Goal: Task Accomplishment & Management: Manage account settings

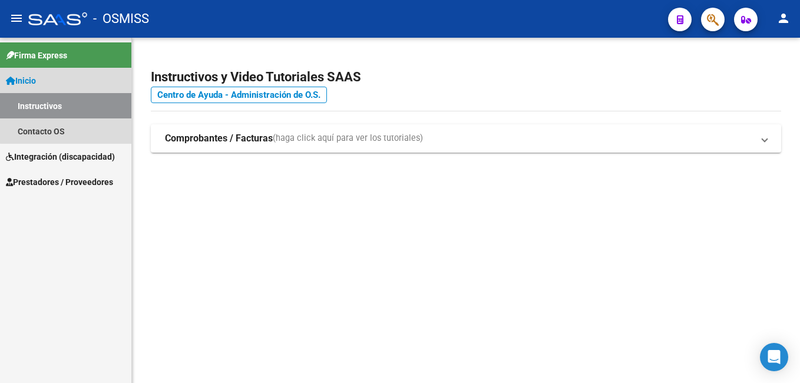
click at [71, 87] on link "Inicio" at bounding box center [65, 80] width 131 height 25
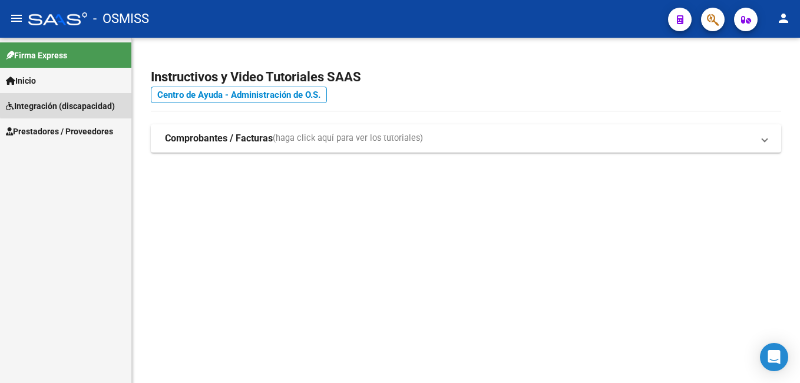
click at [67, 104] on span "Integración (discapacidad)" at bounding box center [60, 106] width 109 height 13
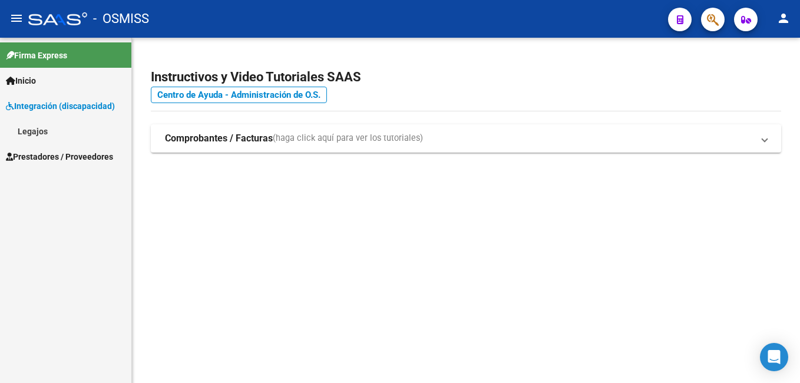
click at [42, 135] on link "Legajos" at bounding box center [65, 130] width 131 height 25
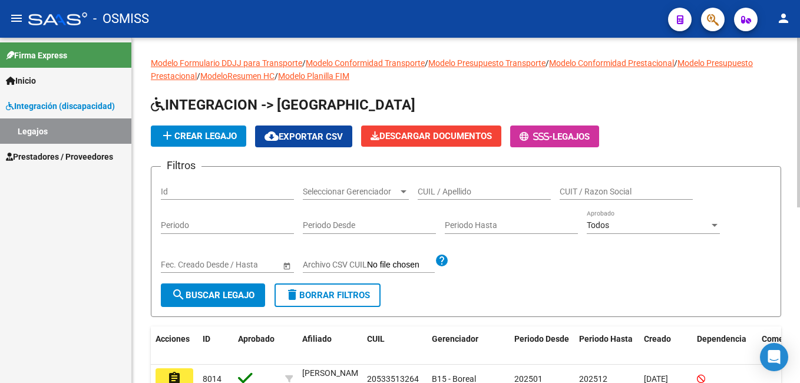
click at [484, 182] on div "CUIL / Apellido" at bounding box center [484, 188] width 133 height 24
paste input "27523410364"
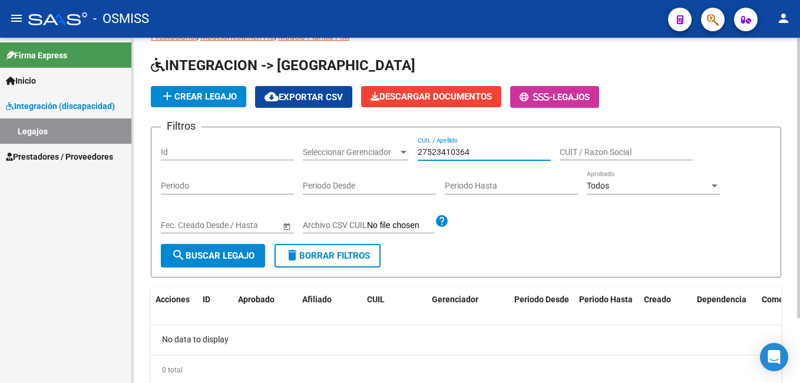
scroll to position [80, 0]
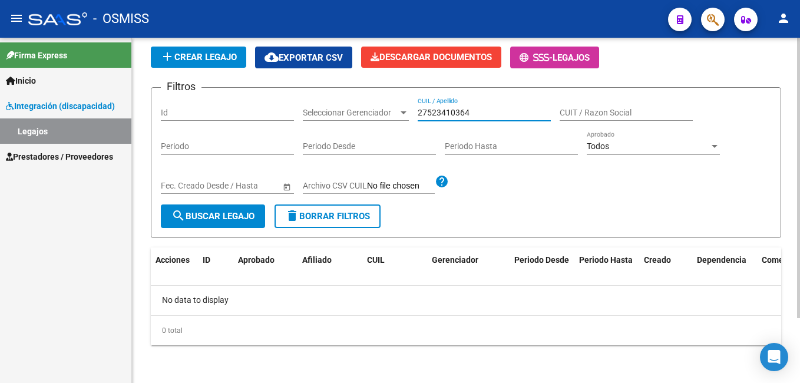
type input "27523410364"
drag, startPoint x: 170, startPoint y: 297, endPoint x: 279, endPoint y: 297, distance: 109.0
click at [279, 297] on div "No data to display" at bounding box center [466, 300] width 630 height 29
drag, startPoint x: 484, startPoint y: 116, endPoint x: 349, endPoint y: 110, distance: 134.4
click at [349, 110] on div "Filtros Id Seleccionar Gerenciador Seleccionar Gerenciador 27523410364 CUIL / A…" at bounding box center [466, 150] width 610 height 107
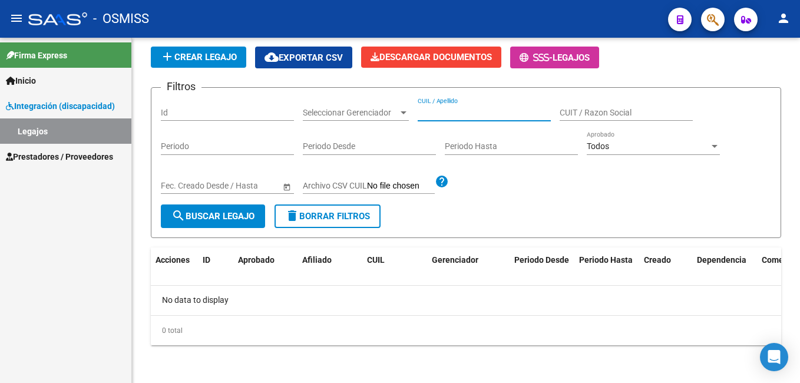
click at [103, 135] on link "Legajos" at bounding box center [65, 130] width 131 height 25
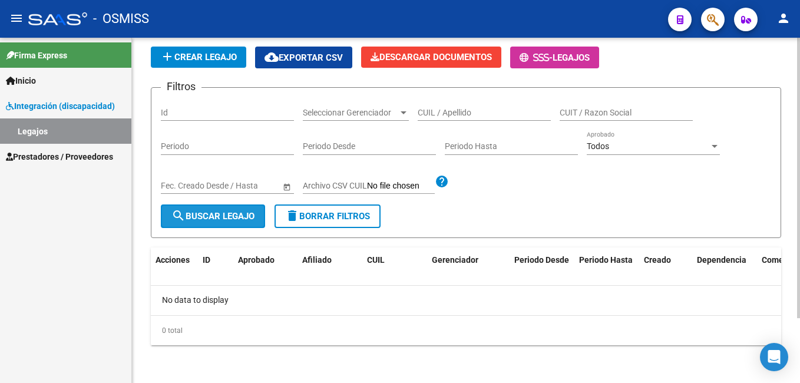
click at [227, 217] on span "search Buscar Legajo" at bounding box center [212, 216] width 83 height 11
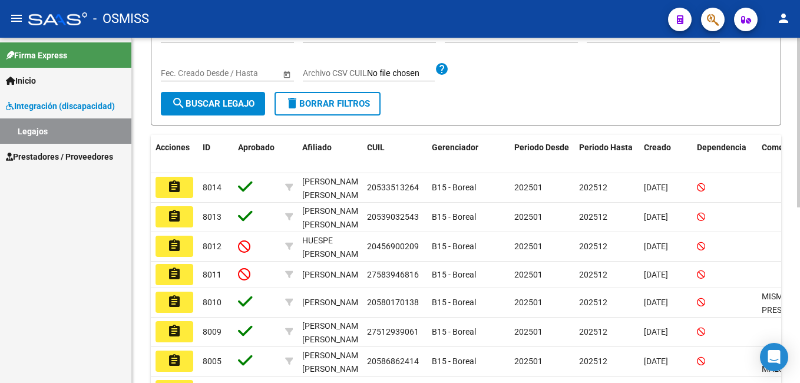
scroll to position [181, 0]
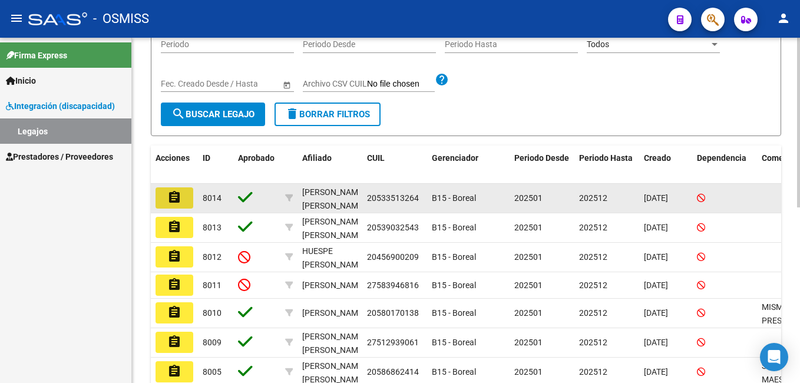
click at [187, 199] on button "assignment" at bounding box center [175, 197] width 38 height 21
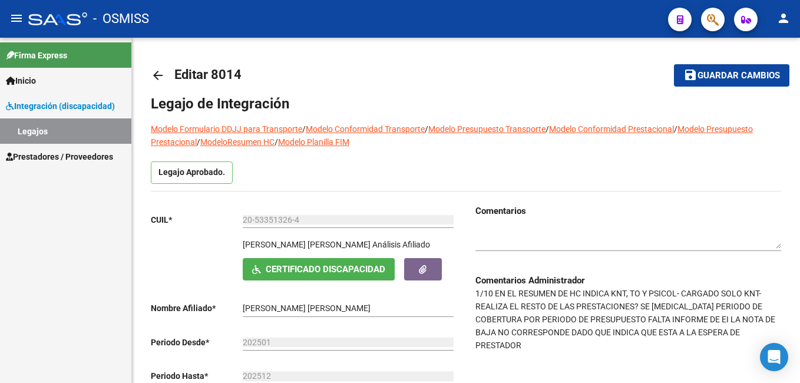
click at [100, 140] on link "Legajos" at bounding box center [65, 130] width 131 height 25
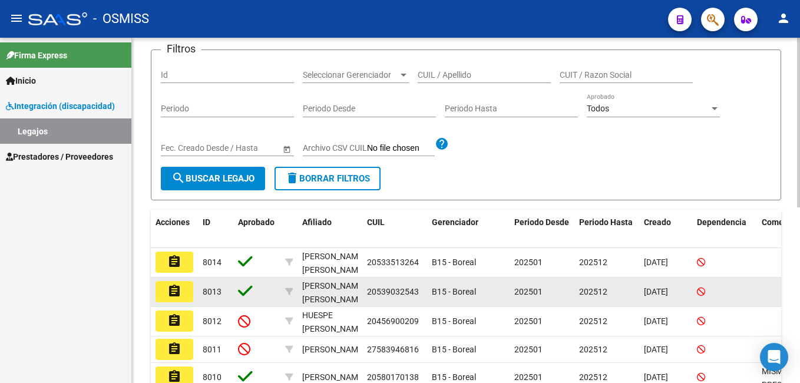
scroll to position [177, 0]
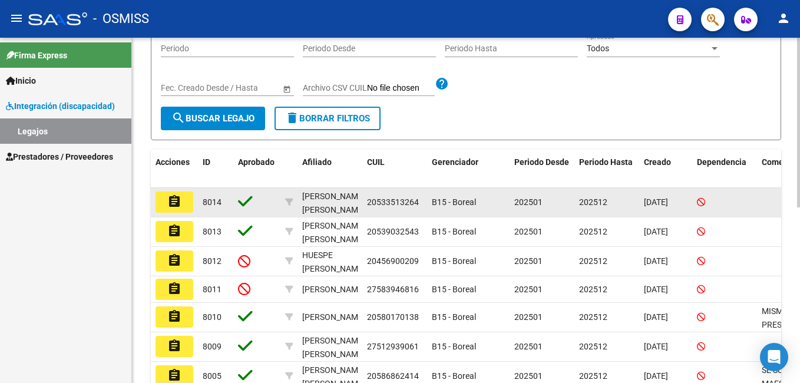
click at [176, 210] on button "assignment" at bounding box center [175, 201] width 38 height 21
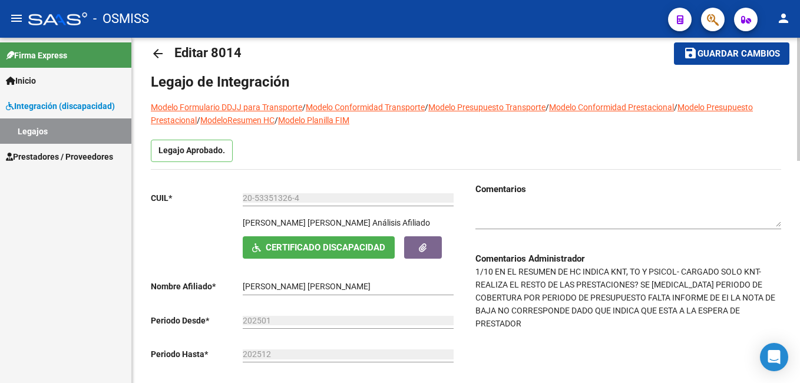
scroll to position [59, 0]
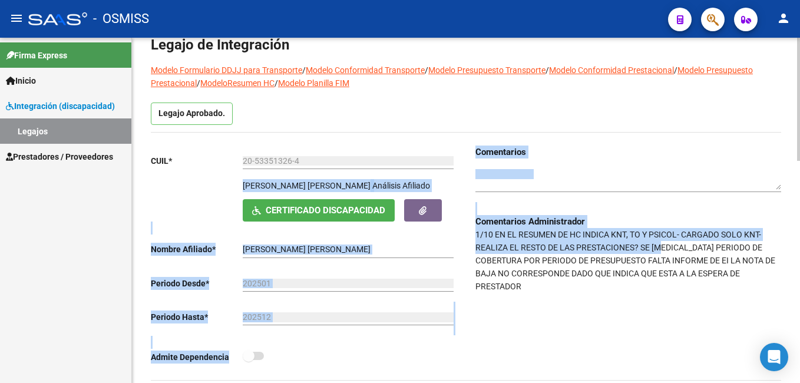
drag, startPoint x: 465, startPoint y: 230, endPoint x: 667, endPoint y: 243, distance: 202.4
click at [667, 243] on div "CUIL * 20-53351326-4 Ingresar CUIL CANDIA TORRES BAUTISTA VALENTINO Análisis Af…" at bounding box center [466, 262] width 630 height 234
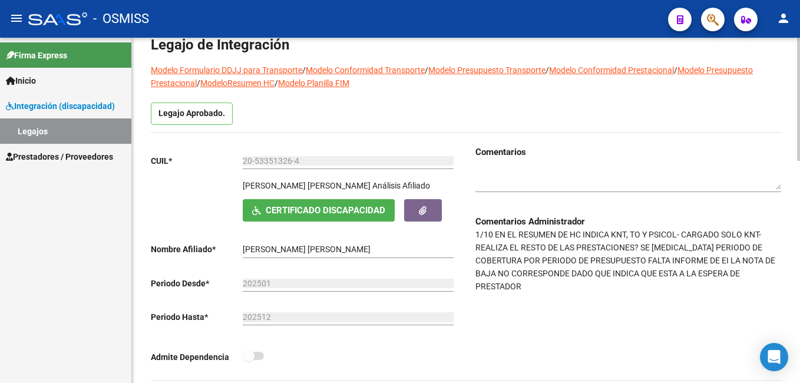
drag, startPoint x: 667, startPoint y: 243, endPoint x: 687, endPoint y: 243, distance: 19.4
click at [687, 243] on p "1/10 EN EL RESUMEN DE HC INDICA KNT, TO Y PSICOL- CARGADO SOLO KNT- REALIZA EL …" at bounding box center [628, 260] width 306 height 65
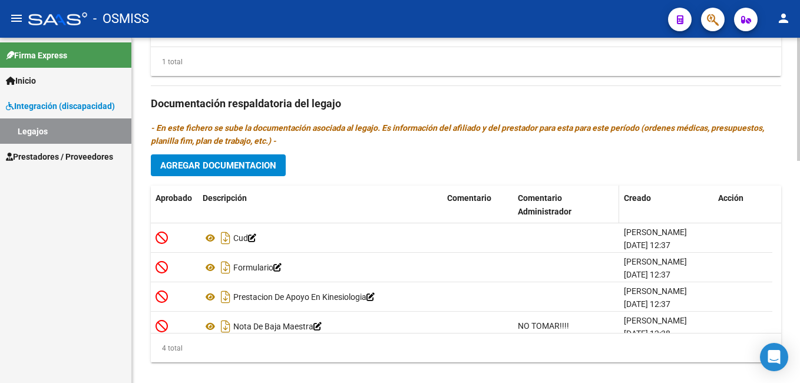
scroll to position [624, 0]
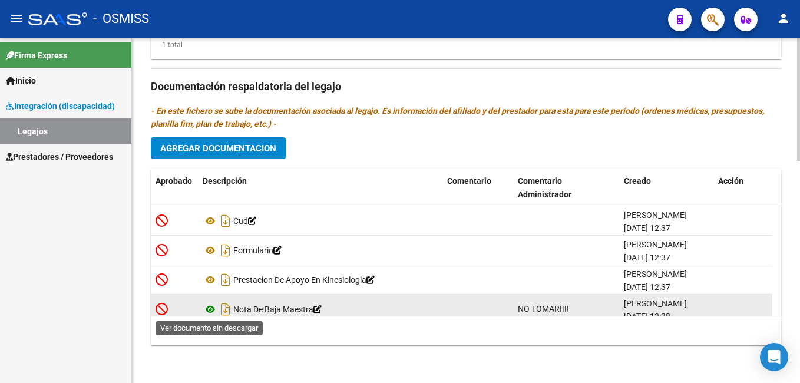
click at [207, 310] on icon at bounding box center [210, 309] width 15 height 14
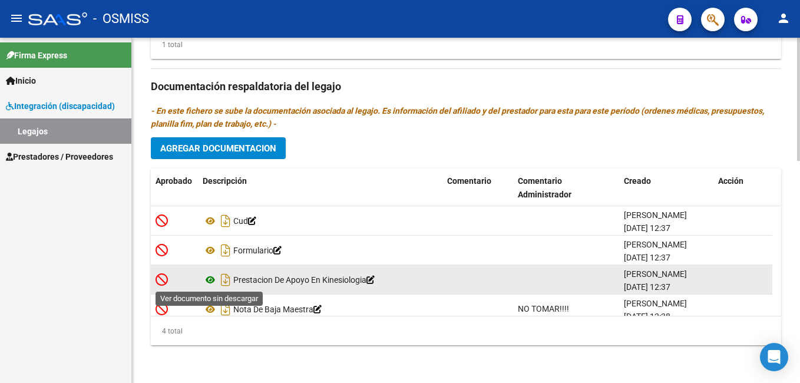
click at [210, 277] on icon at bounding box center [210, 280] width 15 height 14
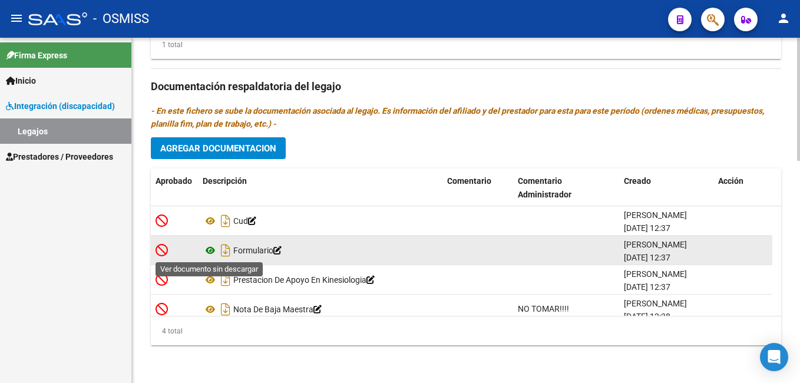
click at [208, 253] on icon at bounding box center [210, 250] width 15 height 14
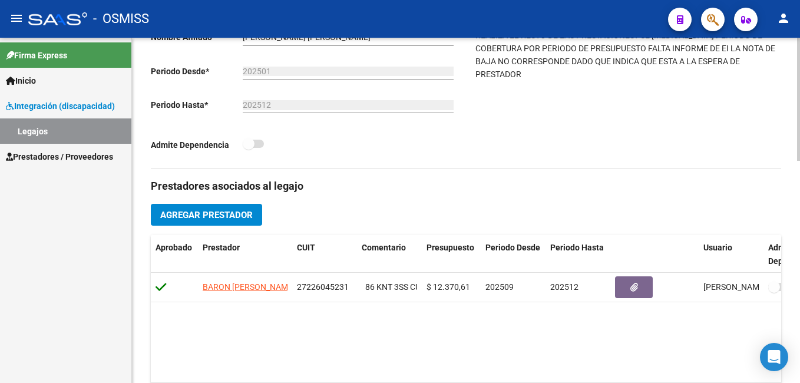
scroll to position [212, 0]
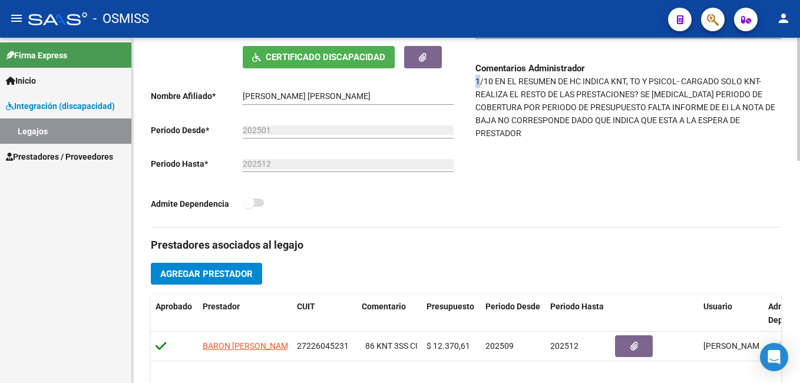
drag, startPoint x: 474, startPoint y: 79, endPoint x: 482, endPoint y: 83, distance: 8.7
click at [482, 83] on div "Comentarios Comentarios Administrador 1/10 EN EL RESUMEN DE HC INDICA KNT, TO Y…" at bounding box center [623, 109] width 315 height 234
drag, startPoint x: 613, startPoint y: 79, endPoint x: 677, endPoint y: 86, distance: 64.6
click at [677, 86] on p "1/10 EN EL RESUMEN DE HC INDICA KNT, TO Y PSICOL- CARGADO SOLO KNT- REALIZA EL …" at bounding box center [628, 107] width 306 height 65
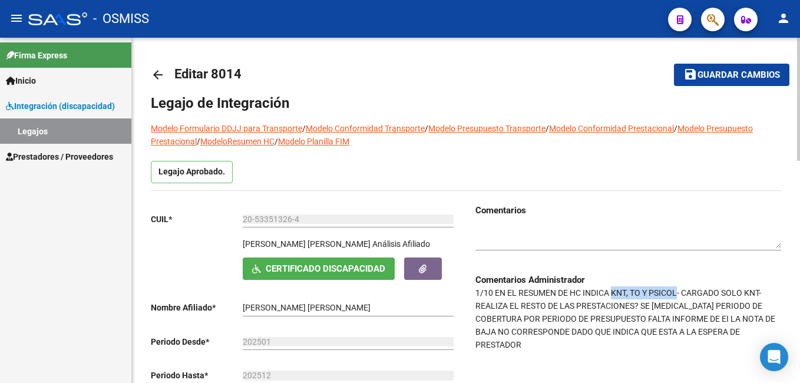
scroll to position [0, 0]
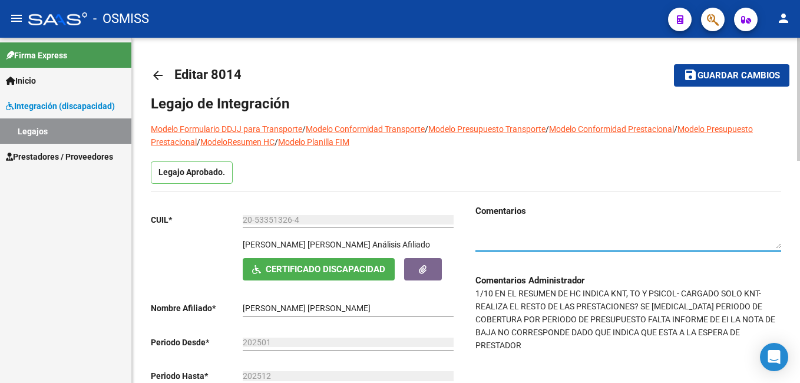
click at [494, 231] on textarea at bounding box center [628, 238] width 306 height 22
type textarea "/"
type textarea "07/10/2025-S"
click at [536, 231] on textarea at bounding box center [628, 238] width 306 height 22
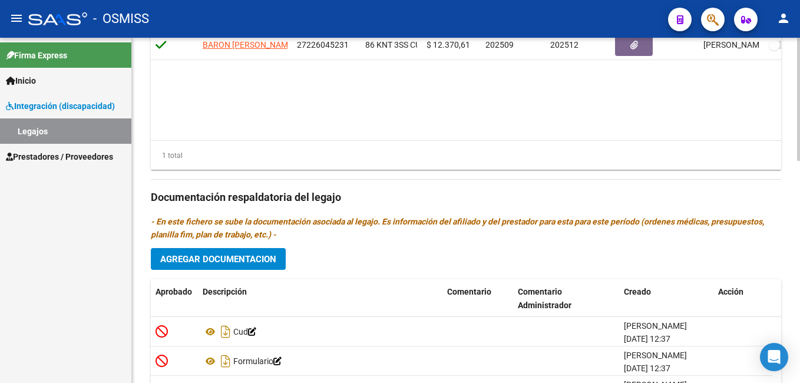
scroll to position [624, 0]
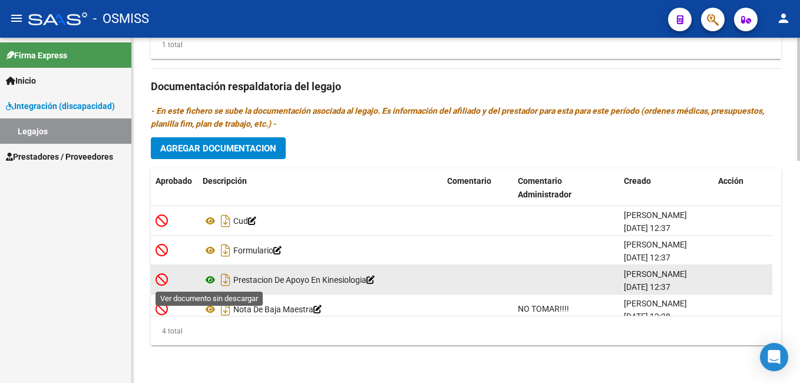
click at [212, 279] on icon at bounding box center [210, 280] width 15 height 14
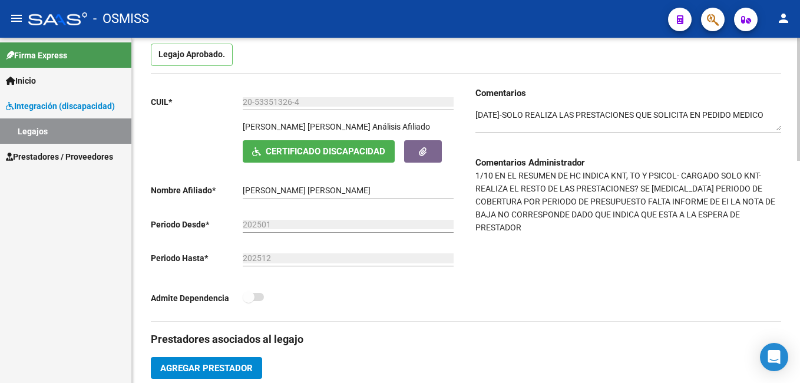
scroll to position [59, 0]
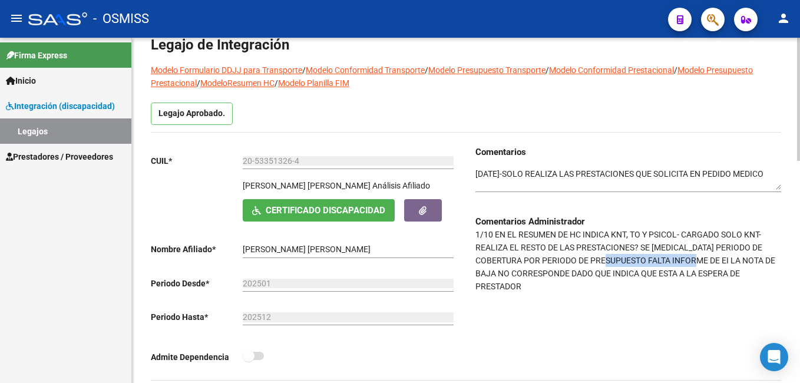
drag, startPoint x: 680, startPoint y: 257, endPoint x: 597, endPoint y: 260, distance: 83.1
click at [597, 260] on p "1/10 EN EL RESUMEN DE HC INDICA KNT, TO Y PSICOL- CARGADO SOLO KNT- REALIZA EL …" at bounding box center [628, 260] width 306 height 65
drag, startPoint x: 597, startPoint y: 260, endPoint x: 512, endPoint y: 180, distance: 116.7
click at [508, 177] on textarea at bounding box center [628, 179] width 306 height 22
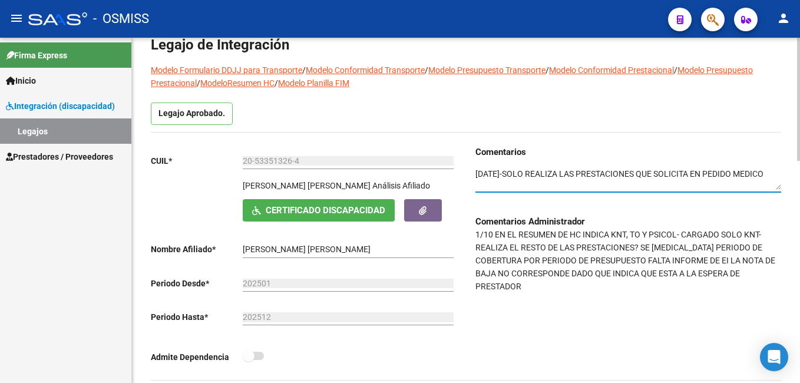
click at [518, 185] on textarea at bounding box center [628, 179] width 306 height 22
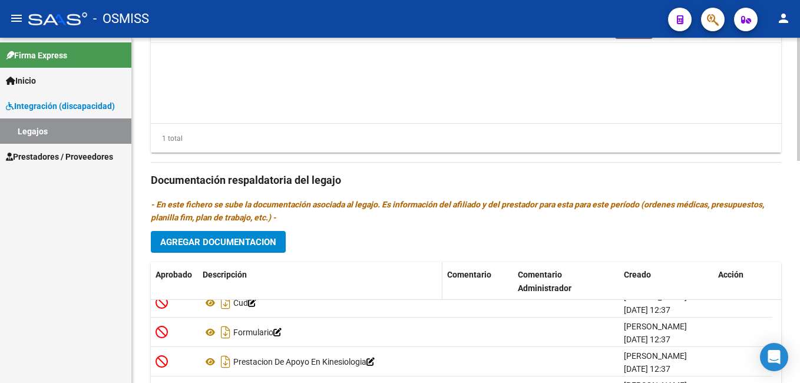
scroll to position [624, 0]
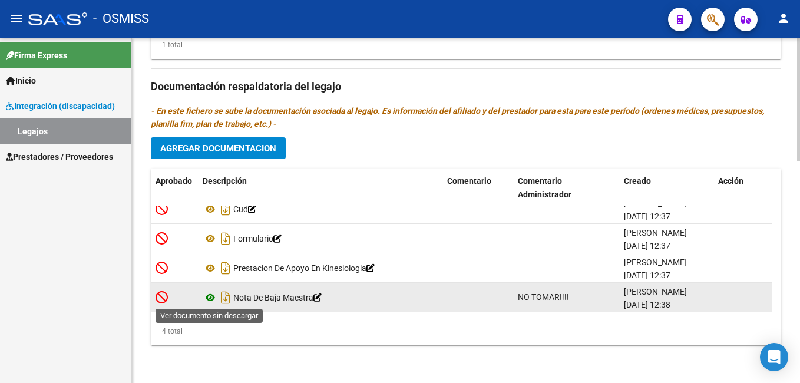
click at [207, 300] on icon at bounding box center [210, 297] width 15 height 14
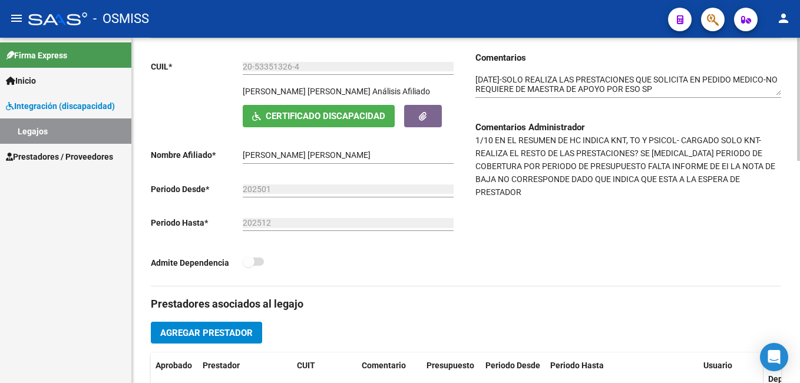
scroll to position [94, 0]
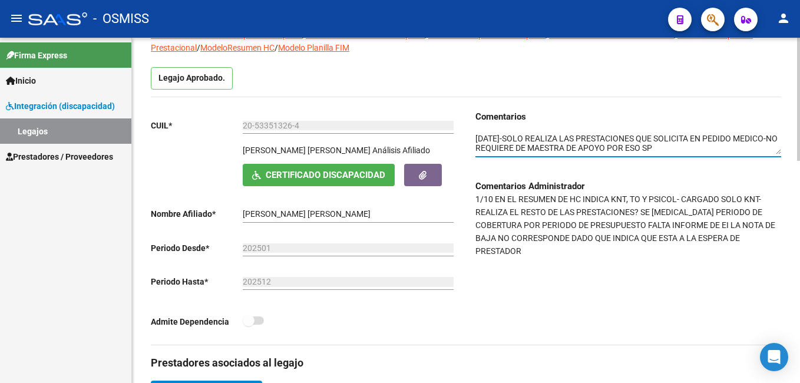
drag, startPoint x: 510, startPoint y: 144, endPoint x: 715, endPoint y: 149, distance: 204.5
click at [715, 149] on textarea at bounding box center [628, 144] width 306 height 22
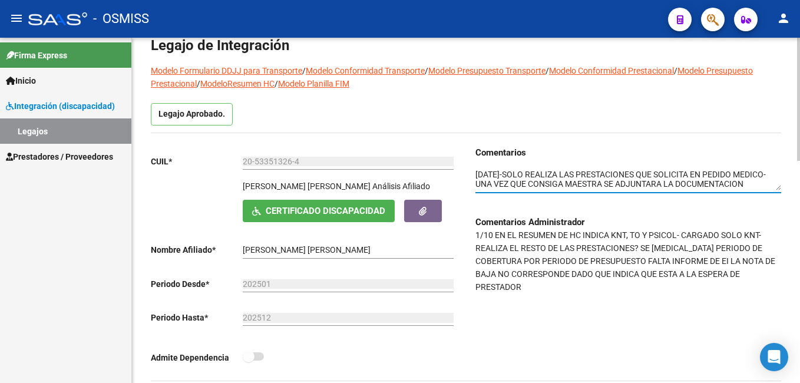
scroll to position [0, 0]
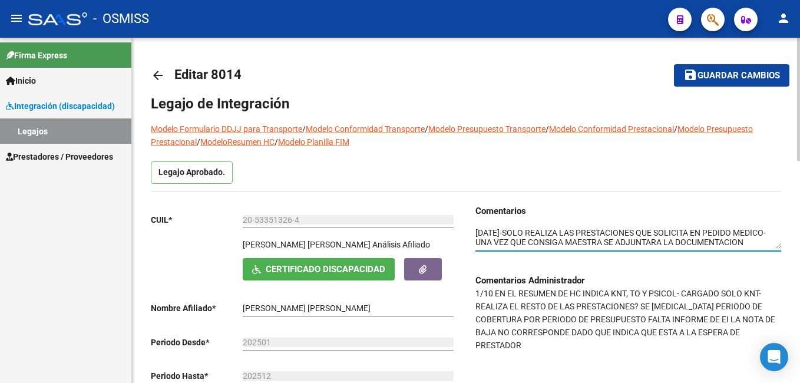
type textarea "07/10/2025-SOLO REALIZA LAS PRESTACIONES QUE SOLICITA EN PEDIDO MEDICO-UNA VEZ …"
click at [713, 75] on span "Guardar cambios" at bounding box center [738, 76] width 82 height 11
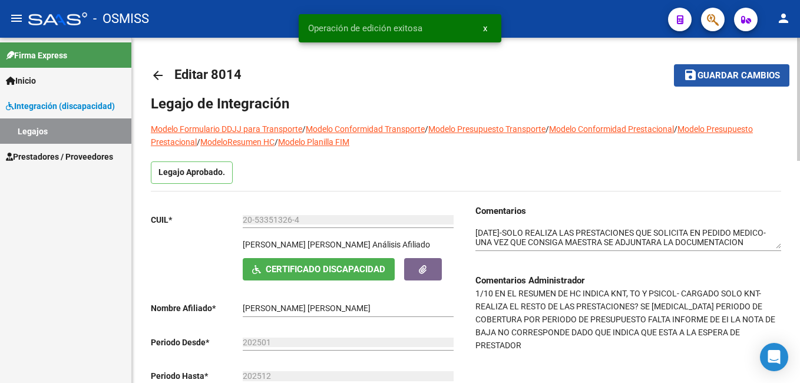
click at [713, 75] on span "Guardar cambios" at bounding box center [738, 76] width 82 height 11
click at [72, 121] on link "Legajos" at bounding box center [65, 130] width 131 height 25
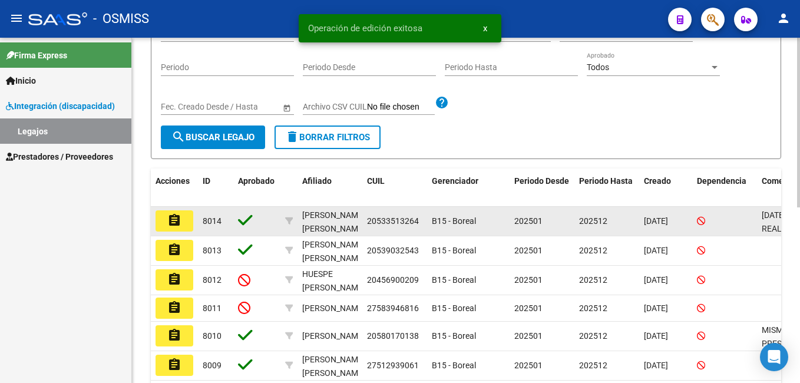
scroll to position [177, 0]
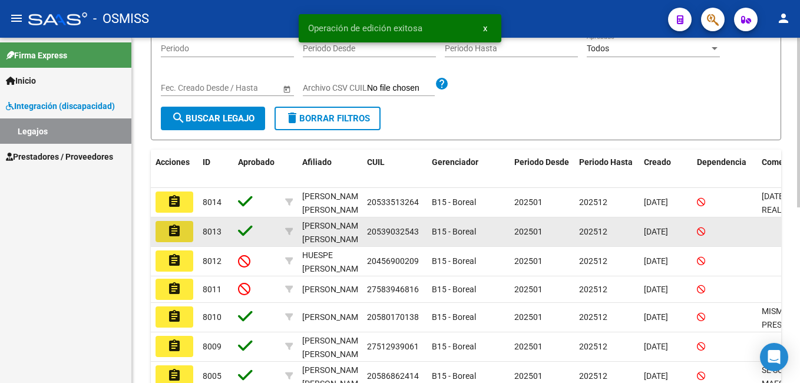
click at [169, 237] on mat-icon "assignment" at bounding box center [174, 231] width 14 height 14
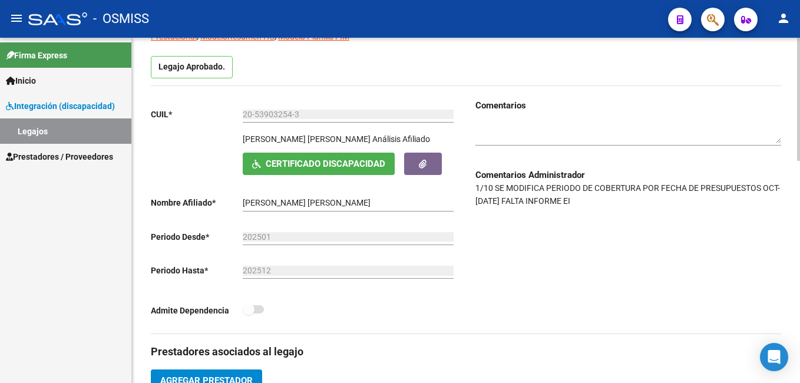
scroll to position [118, 0]
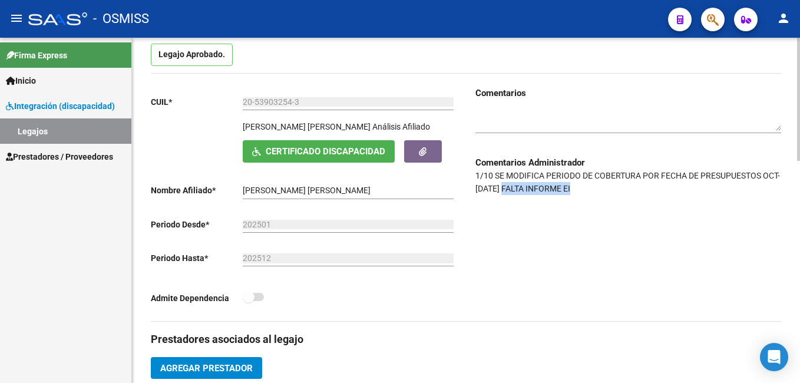
drag, startPoint x: 522, startPoint y: 187, endPoint x: 620, endPoint y: 184, distance: 97.8
click at [620, 184] on p "1/10 SE MODIFICA PERIODO DE COBERTURA POR FECHA DE PRESUPUESTOS OCT-DIC/25 FALT…" at bounding box center [628, 182] width 306 height 26
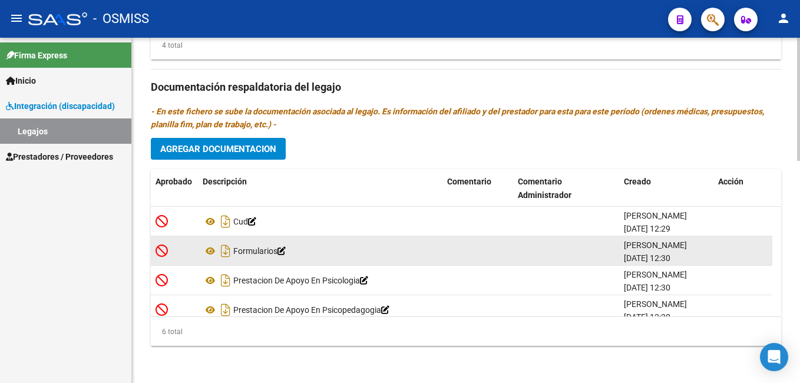
scroll to position [624, 0]
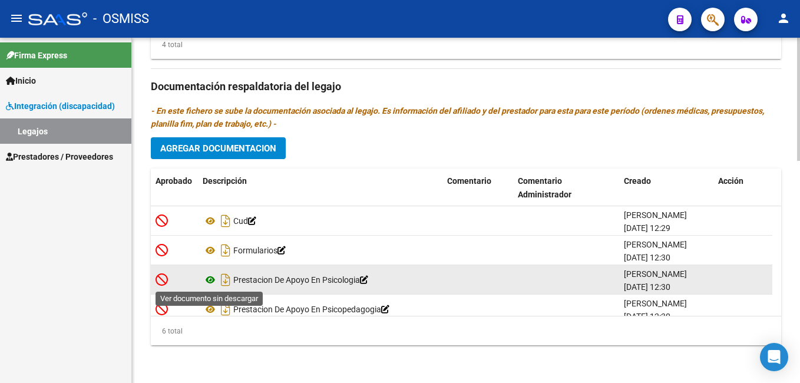
click at [207, 282] on icon at bounding box center [210, 280] width 15 height 14
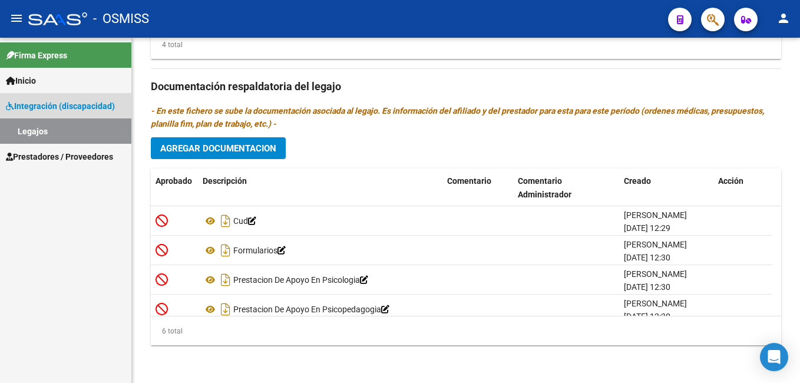
click at [32, 128] on link "Legajos" at bounding box center [65, 130] width 131 height 25
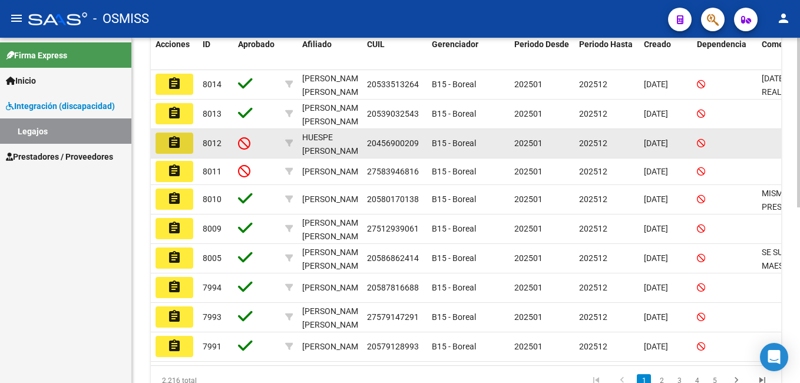
click at [183, 148] on button "assignment" at bounding box center [175, 143] width 38 height 21
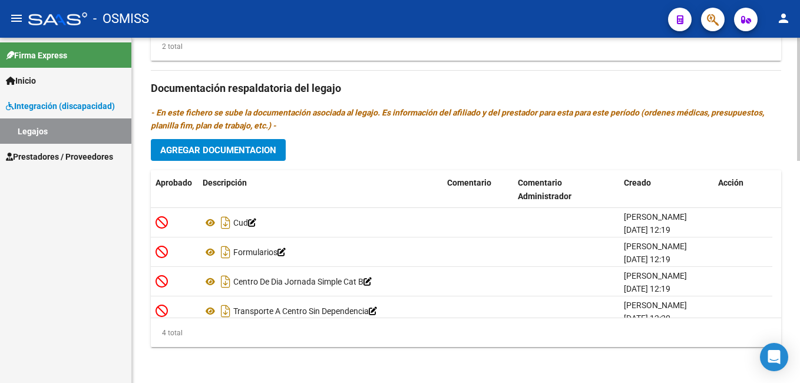
scroll to position [624, 0]
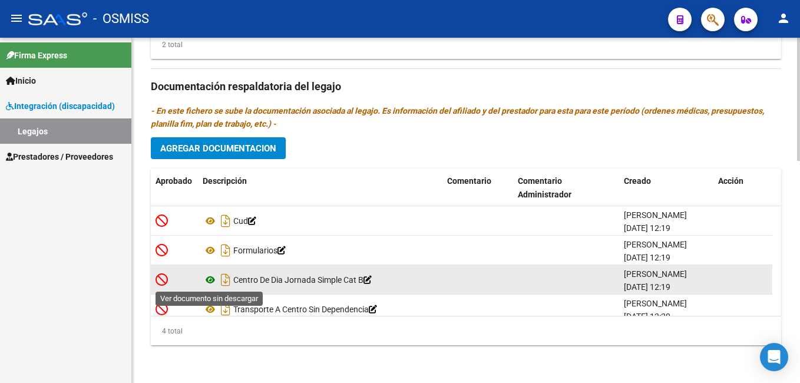
click at [212, 279] on icon at bounding box center [210, 280] width 15 height 14
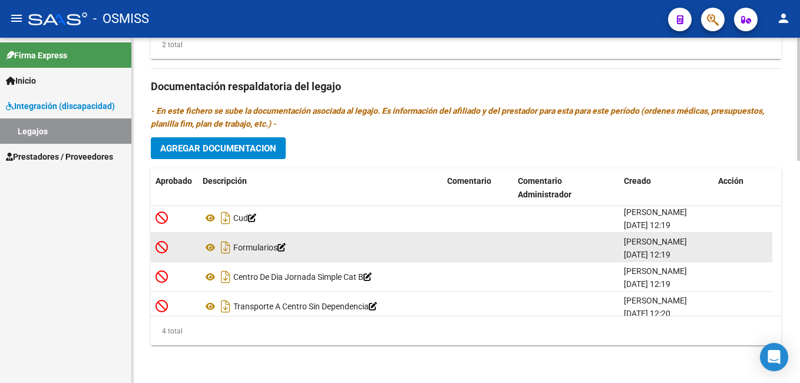
scroll to position [0, 0]
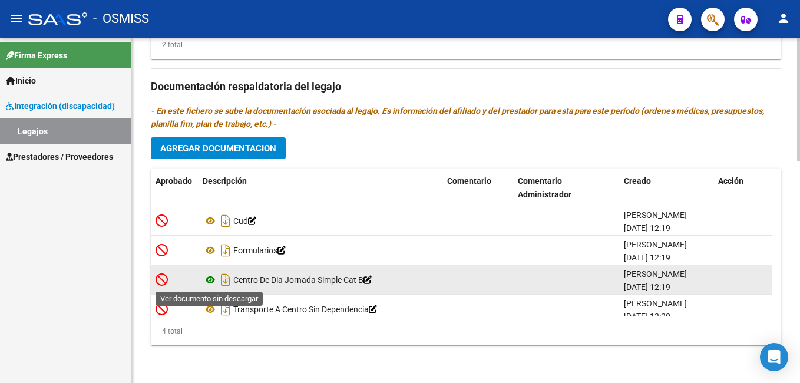
click at [211, 280] on icon at bounding box center [210, 280] width 15 height 14
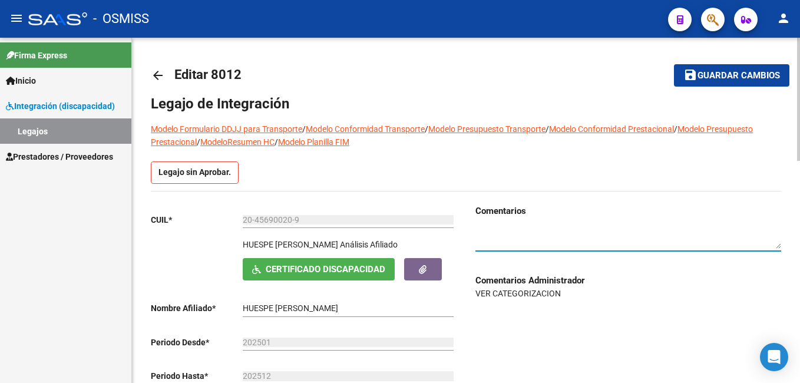
click at [514, 239] on textarea at bounding box center [628, 238] width 306 height 22
type textarea "E"
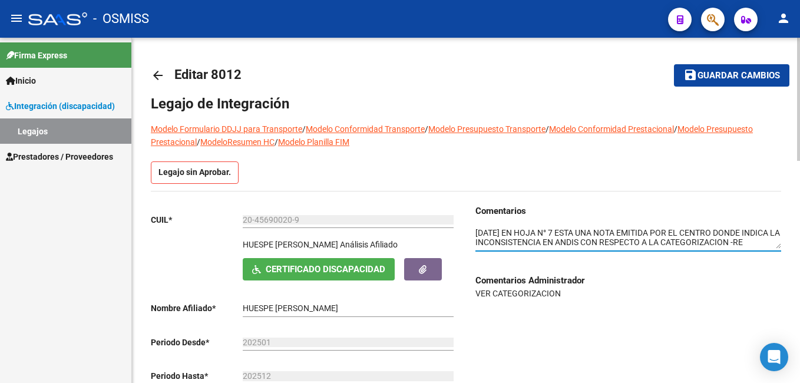
scroll to position [9, 0]
type textarea "07/10/2025 EN HOJA N° 7 ESTA UNA NOTA EMITIDA POR EL CENTRO DONDE INDICA LA INC…"
drag, startPoint x: 726, startPoint y: 87, endPoint x: 726, endPoint y: 78, distance: 8.2
click at [726, 87] on mat-toolbar-row "save Guardar cambios" at bounding box center [722, 76] width 134 height 38
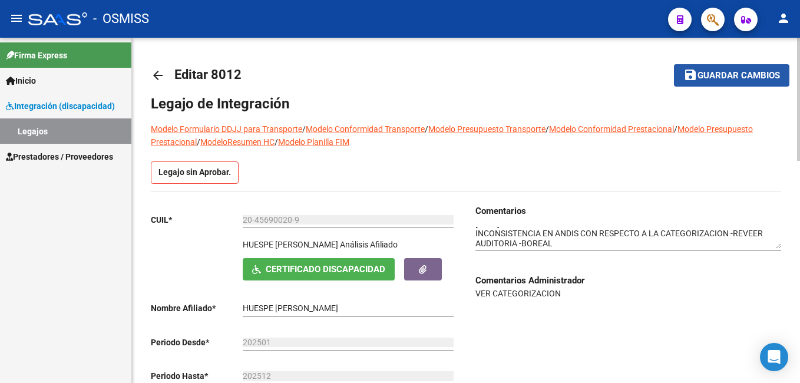
click at [726, 78] on span "Guardar cambios" at bounding box center [738, 76] width 82 height 11
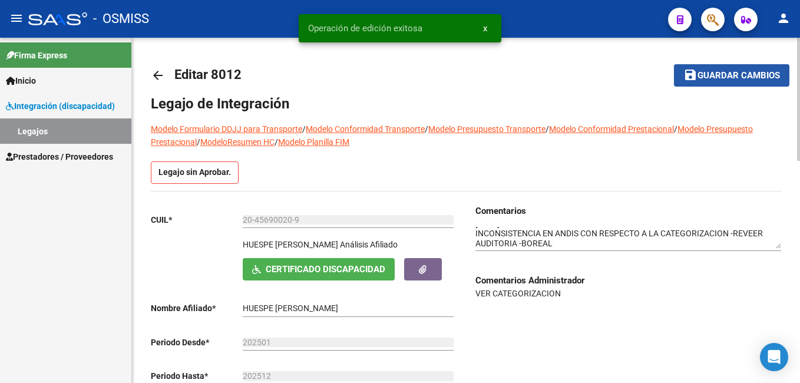
click at [726, 78] on span "Guardar cambios" at bounding box center [738, 76] width 82 height 11
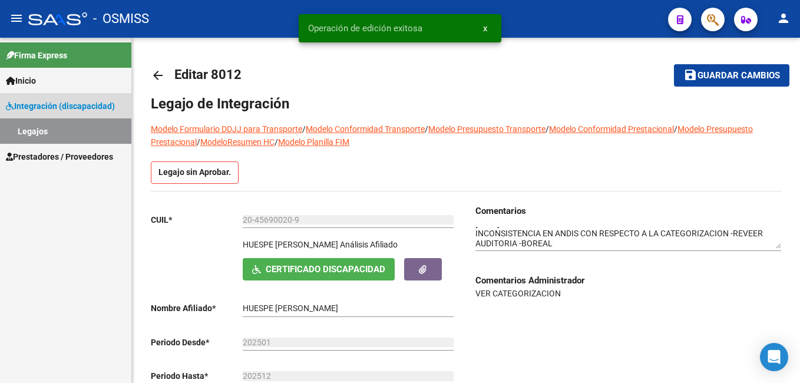
click at [55, 122] on link "Legajos" at bounding box center [65, 130] width 131 height 25
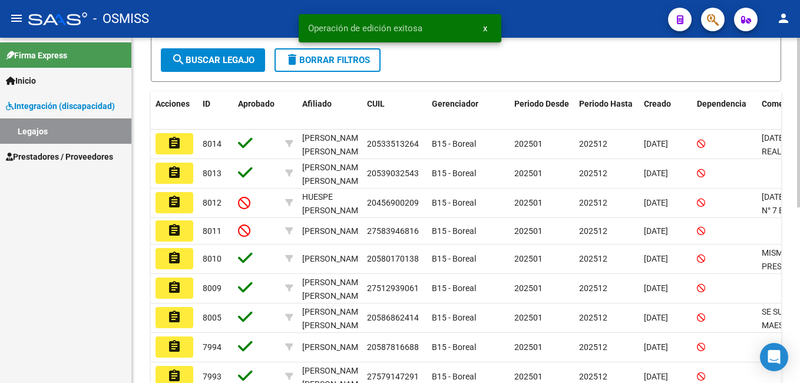
scroll to position [236, 0]
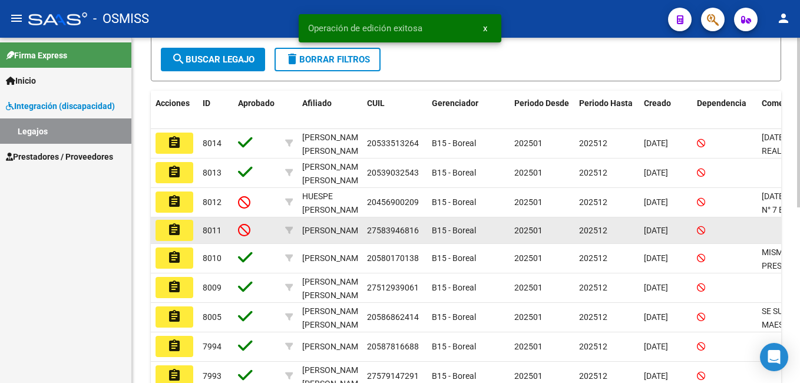
click at [169, 230] on mat-icon "assignment" at bounding box center [174, 230] width 14 height 14
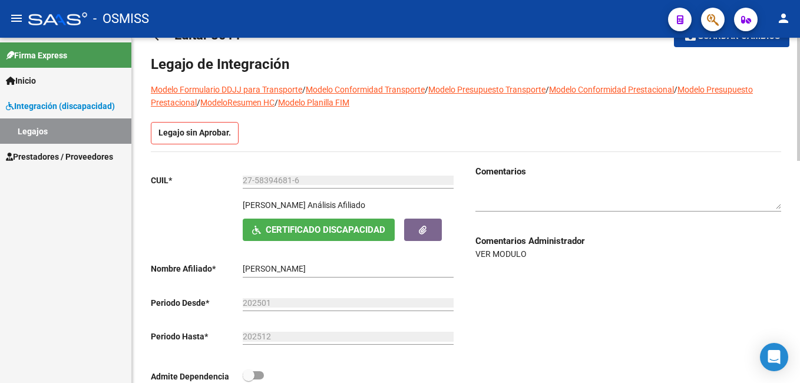
scroll to position [59, 0]
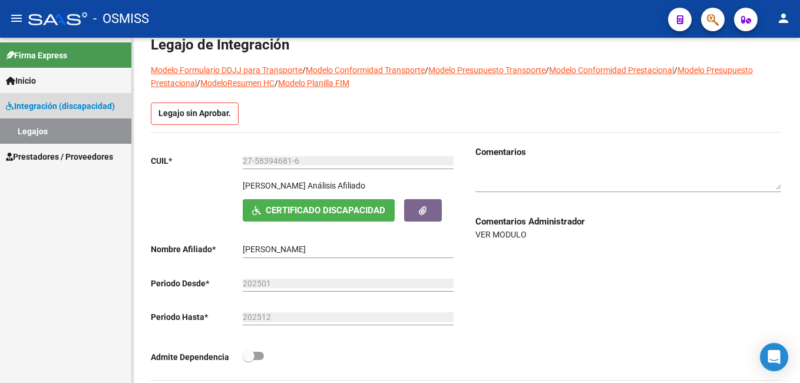
click at [98, 130] on link "Legajos" at bounding box center [65, 130] width 131 height 25
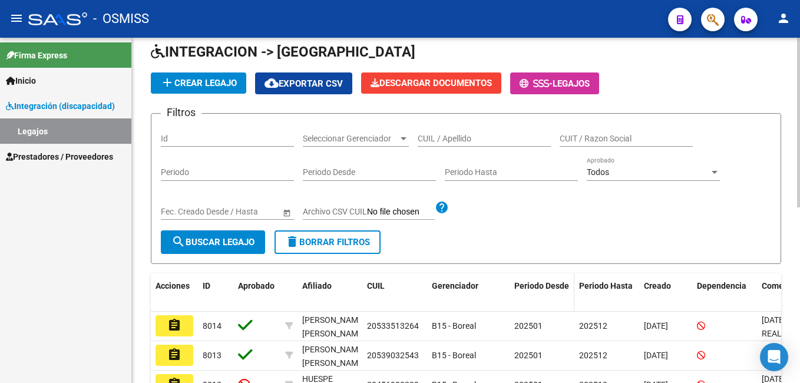
scroll to position [59, 0]
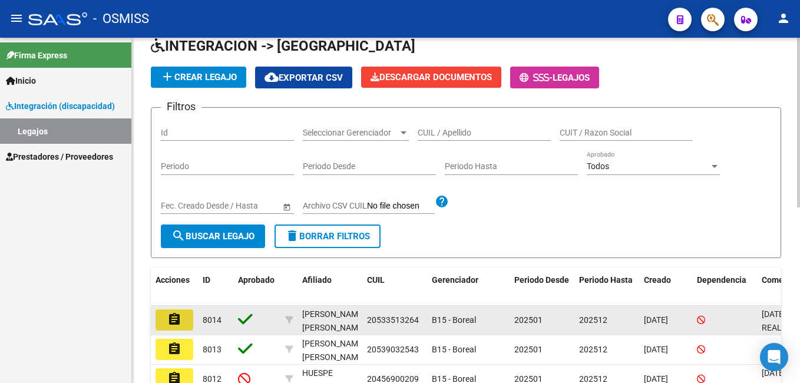
click at [181, 317] on button "assignment" at bounding box center [175, 319] width 38 height 21
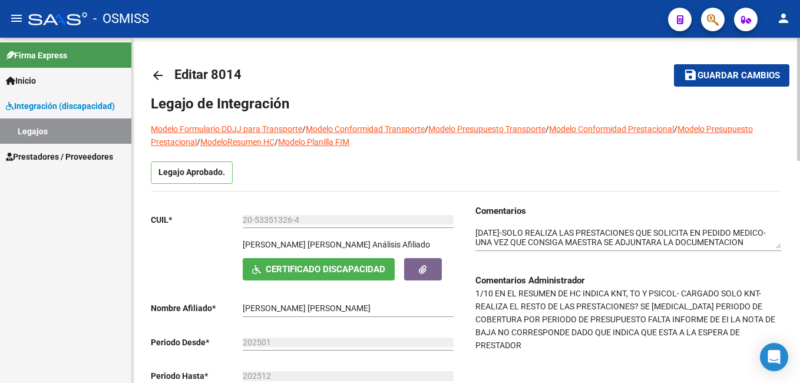
click at [100, 127] on link "Legajos" at bounding box center [65, 130] width 131 height 25
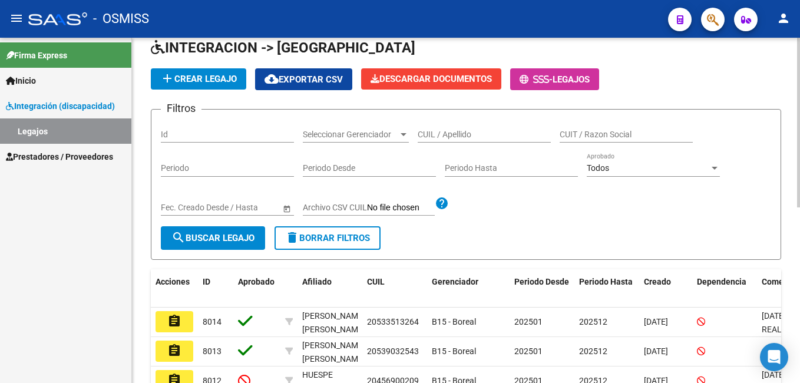
scroll to position [177, 0]
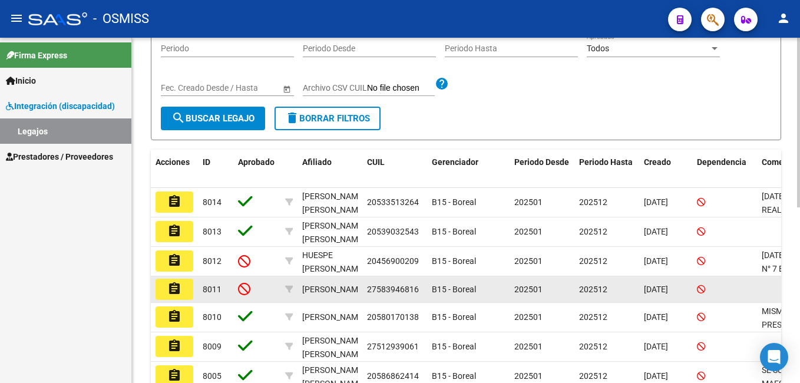
click at [172, 292] on mat-icon "assignment" at bounding box center [174, 289] width 14 height 14
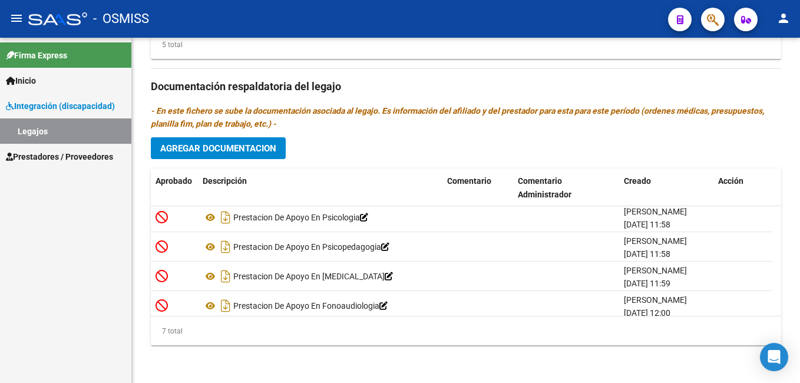
scroll to position [42, 0]
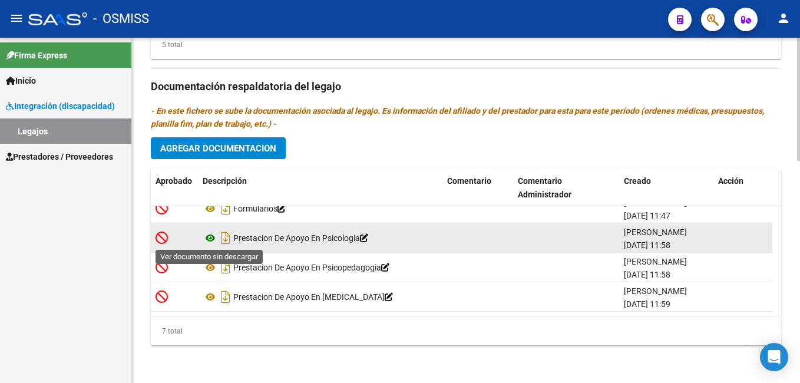
click at [209, 240] on icon at bounding box center [210, 238] width 15 height 14
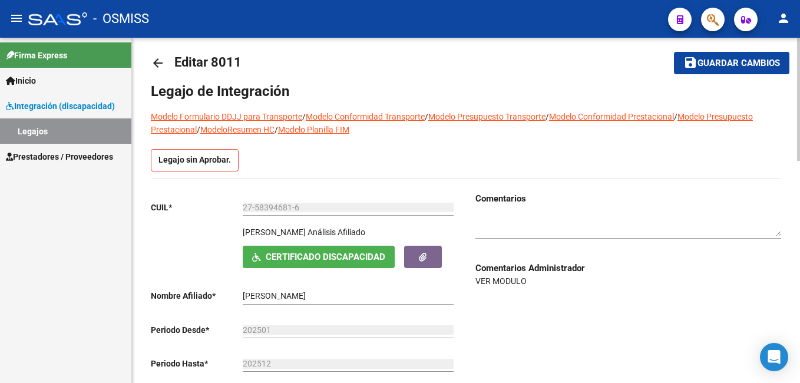
scroll to position [0, 0]
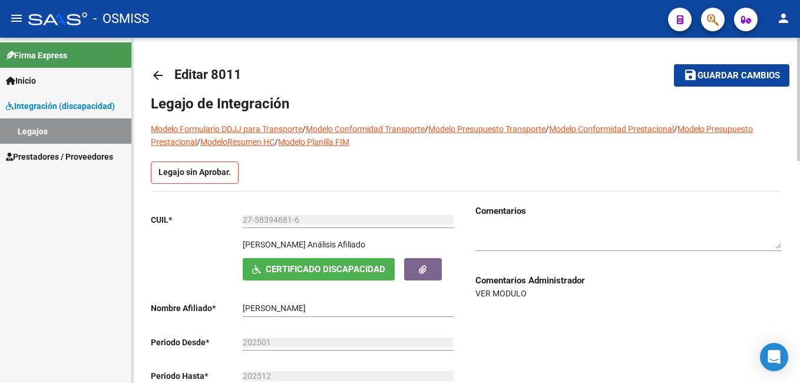
click at [517, 231] on textarea at bounding box center [628, 238] width 306 height 22
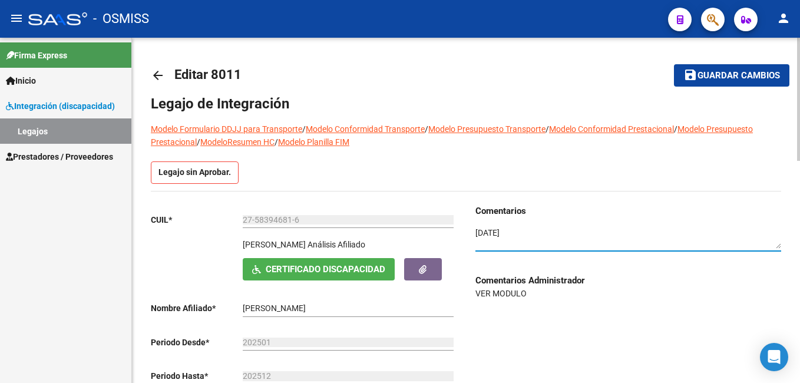
paste textarea "La madre del niño dice haberse asesorado por el medico, sus prestadores y SSS; …"
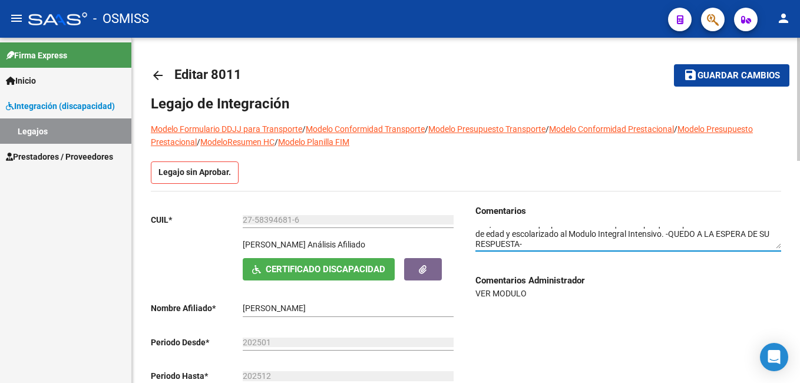
type textarea "07/10/2025 La madre del niño dice haberse asesorado por el medico, sus prestado…"
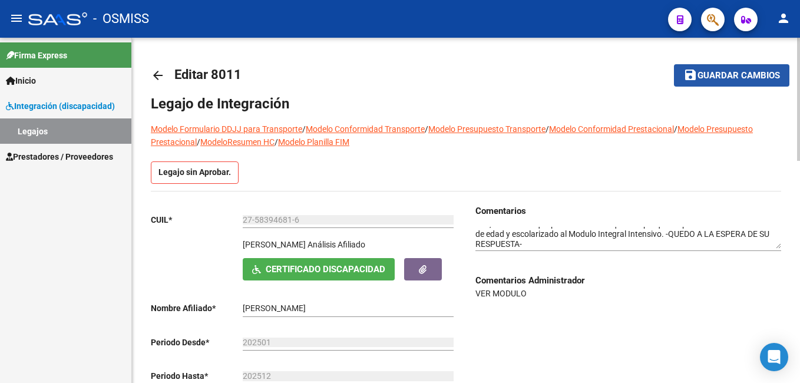
click at [752, 75] on span "Guardar cambios" at bounding box center [738, 76] width 82 height 11
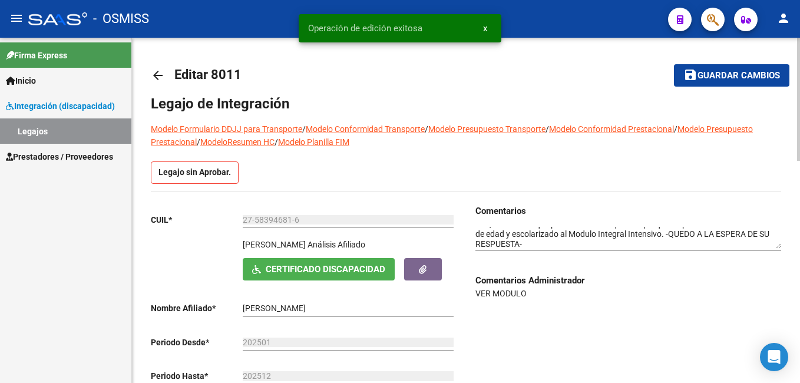
click at [752, 75] on span "Guardar cambios" at bounding box center [738, 76] width 82 height 11
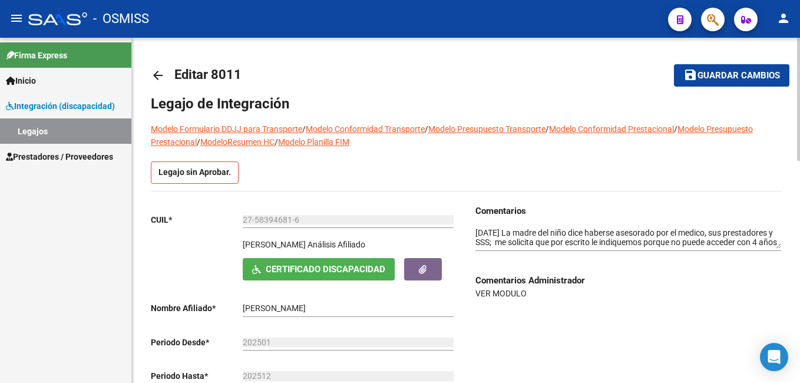
click at [704, 62] on mat-toolbar-row "save Guardar cambios" at bounding box center [722, 76] width 134 height 38
click at [704, 65] on button "save Guardar cambios" at bounding box center [731, 75] width 115 height 22
click at [704, 65] on button "save Guardar cambios" at bounding box center [724, 75] width 131 height 22
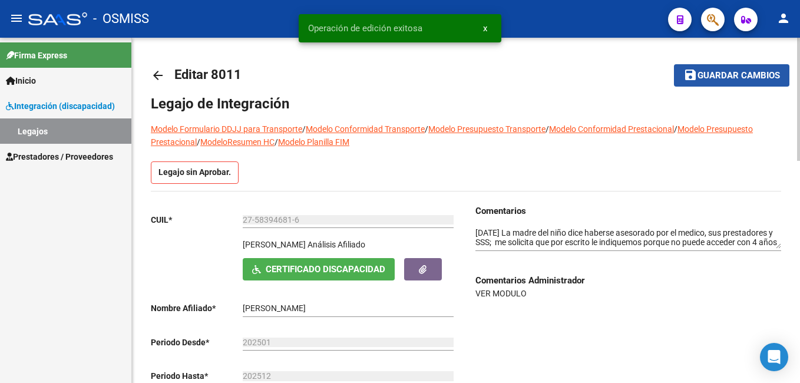
click at [693, 73] on mat-icon "save" at bounding box center [690, 75] width 14 height 14
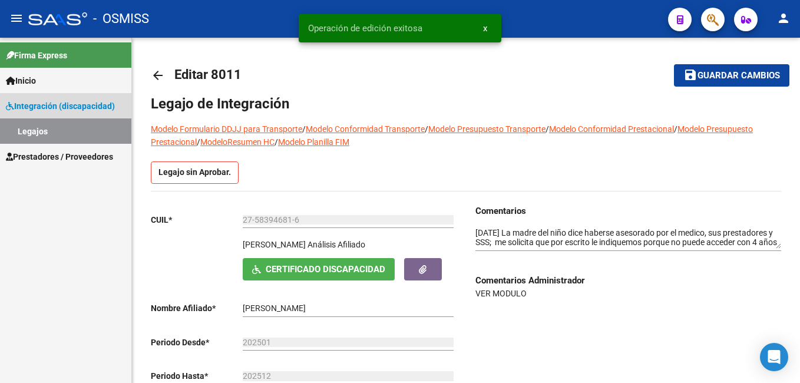
click at [92, 138] on link "Legajos" at bounding box center [65, 130] width 131 height 25
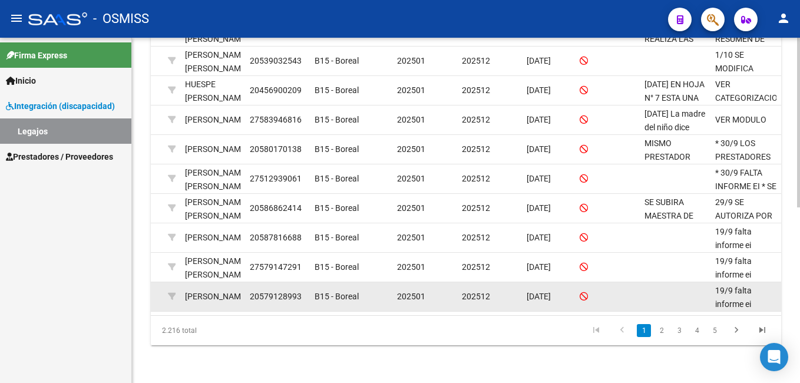
scroll to position [358, 0]
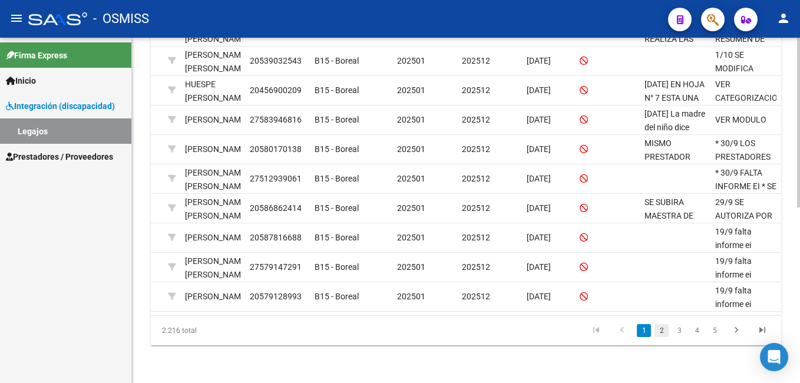
click at [664, 329] on link "2" at bounding box center [661, 330] width 14 height 13
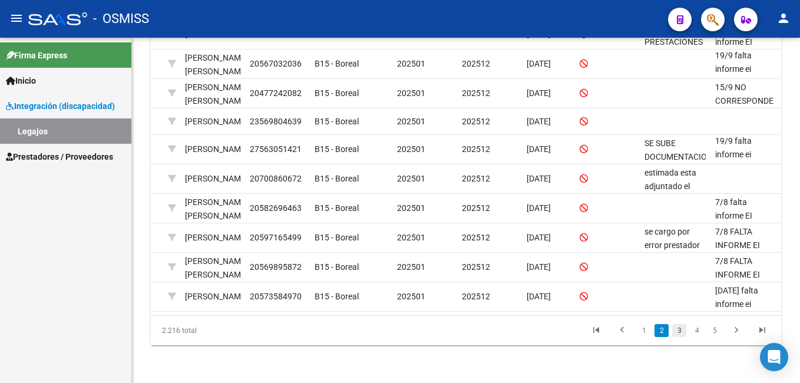
click at [682, 332] on link "3" at bounding box center [679, 330] width 14 height 13
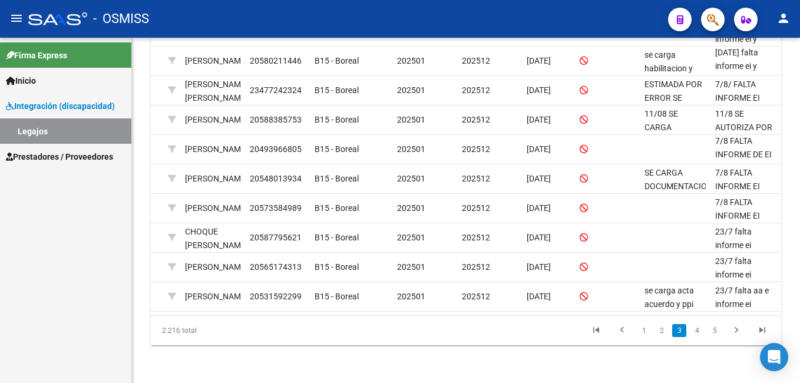
click at [691, 330] on link "4" at bounding box center [697, 330] width 14 height 13
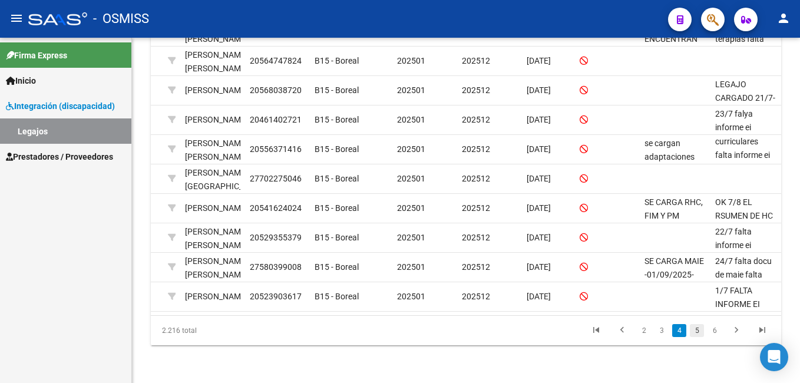
click at [692, 333] on link "5" at bounding box center [697, 330] width 14 height 13
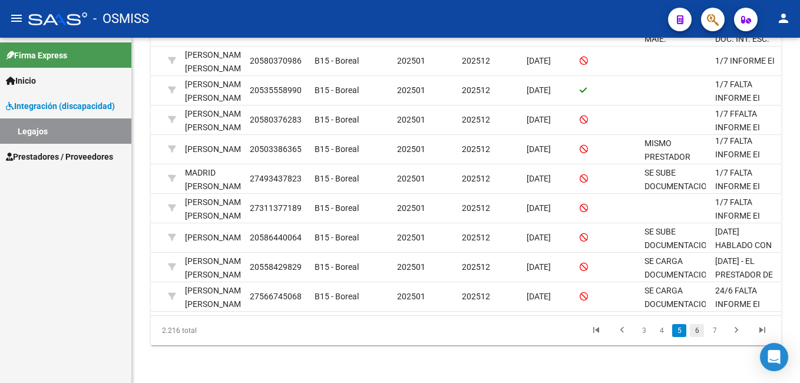
click at [697, 328] on link "6" at bounding box center [697, 330] width 14 height 13
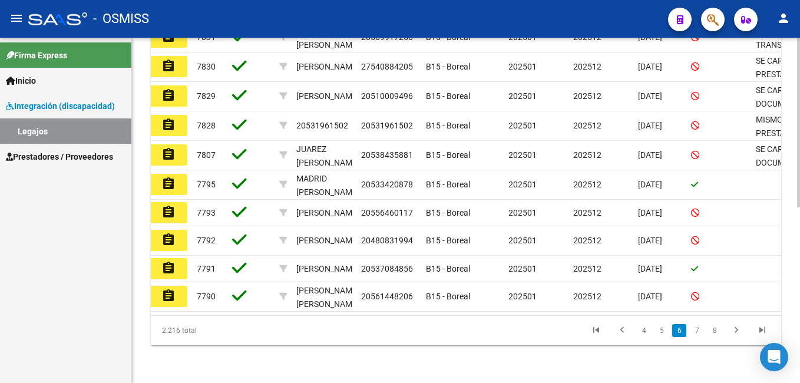
scroll to position [0, 0]
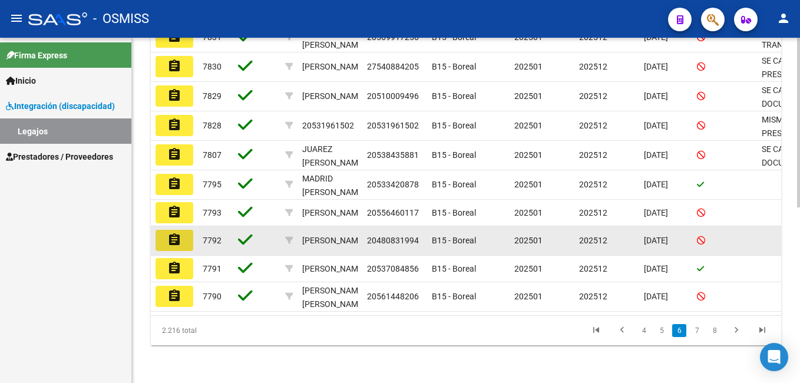
click at [183, 230] on button "assignment" at bounding box center [175, 240] width 38 height 21
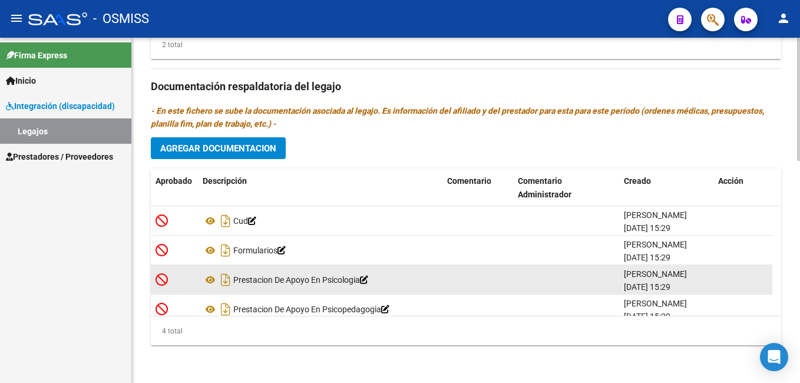
scroll to position [12, 0]
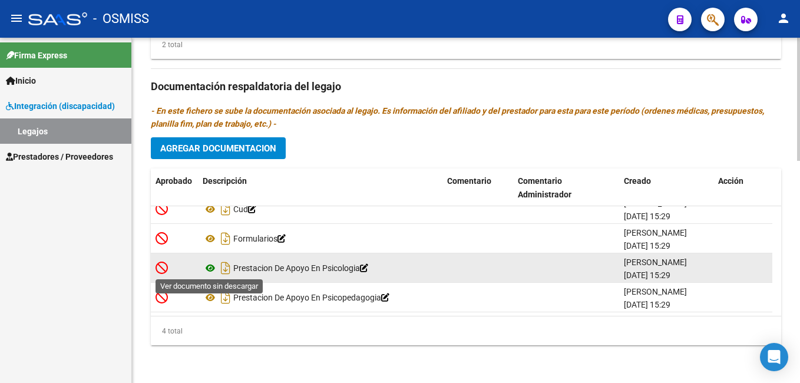
click at [212, 267] on icon at bounding box center [210, 268] width 15 height 14
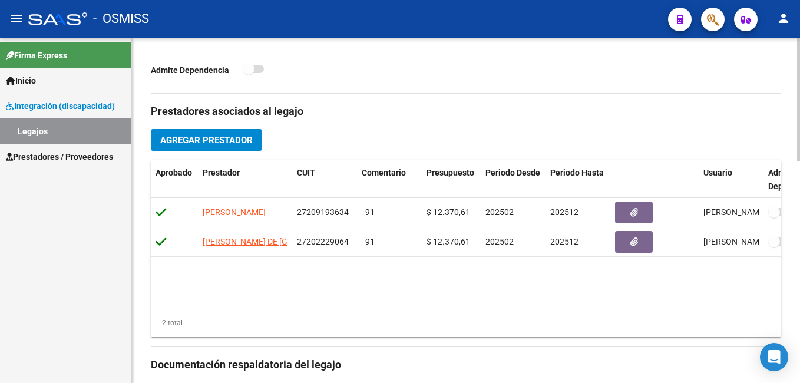
scroll to position [507, 0]
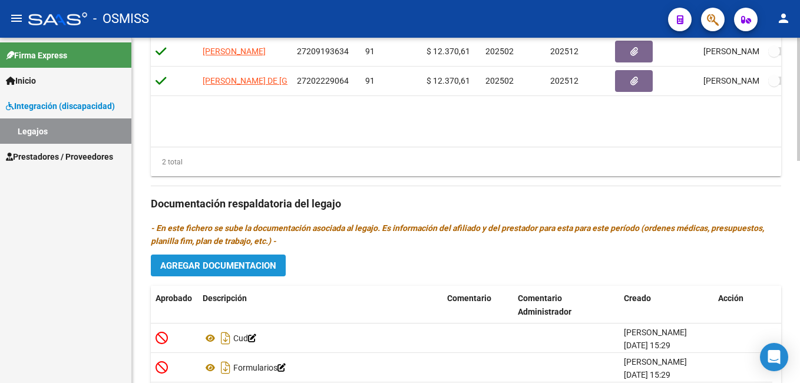
click at [232, 266] on span "Agregar Documentacion" at bounding box center [218, 265] width 116 height 11
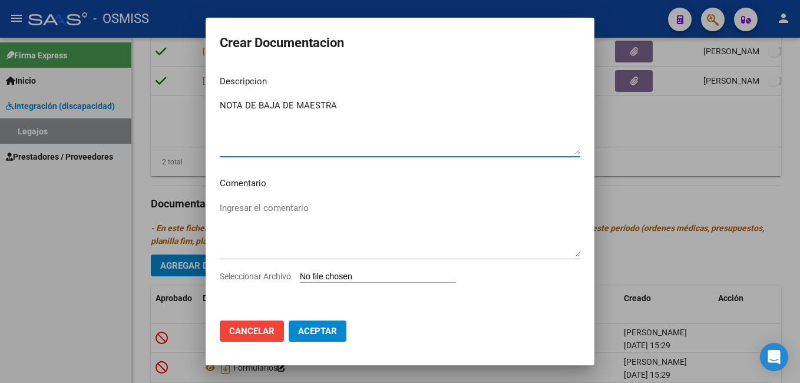
type textarea "NOTA DE BAJA DE MAESTRA"
click at [329, 276] on input "Seleccionar Archivo" at bounding box center [378, 277] width 156 height 11
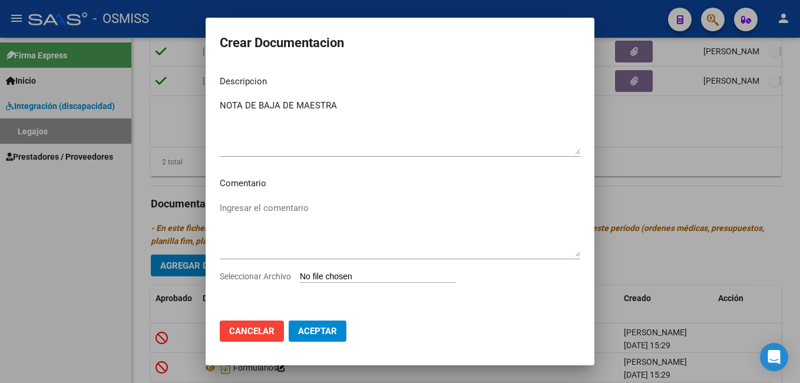
type input "C:\fakepath\FORMULARIO BAJA.pdf"
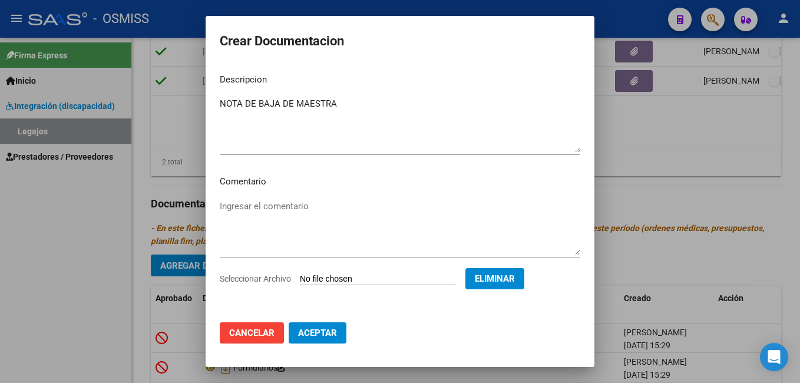
click at [337, 336] on button "Aceptar" at bounding box center [318, 332] width 58 height 21
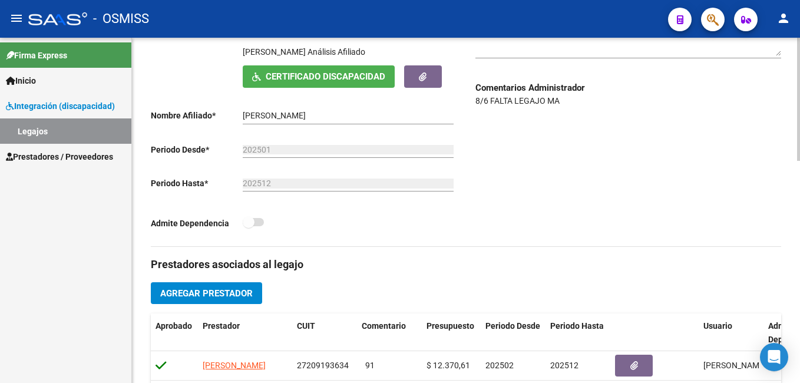
scroll to position [72, 0]
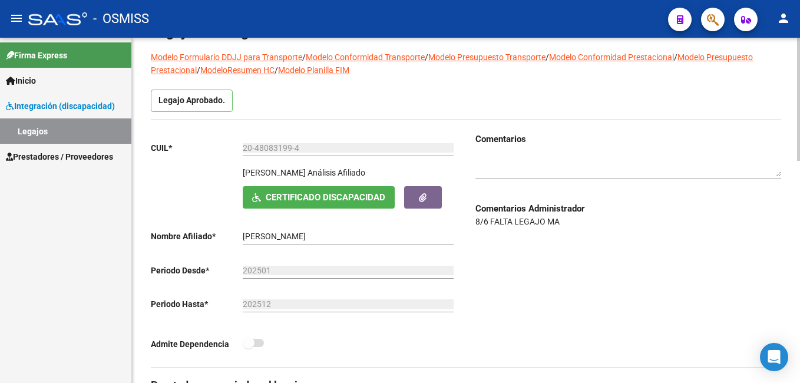
click at [799, 72] on html "menu - OSMISS person Firma Express Inicio Instructivos Contacto OS Integración …" at bounding box center [400, 191] width 800 height 383
click at [560, 169] on textarea at bounding box center [628, 166] width 306 height 22
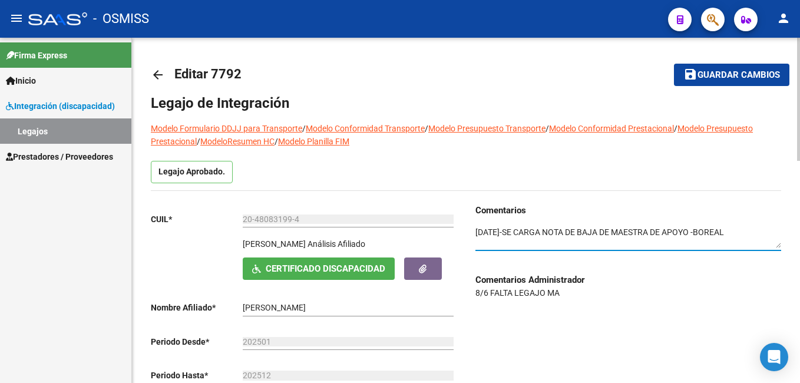
scroll to position [0, 0]
type textarea "07/10/2025-SE CARGA NOTA DE BAJA DE MAESTRA DE APOYO -BOREAL"
click at [777, 82] on button "save Guardar cambios" at bounding box center [731, 75] width 115 height 22
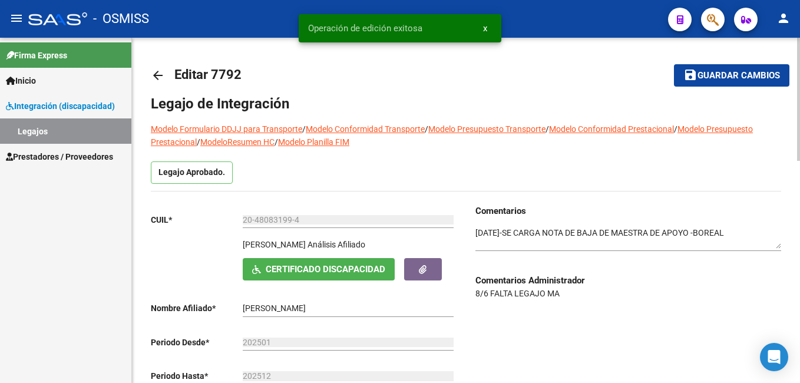
click at [777, 82] on button "save Guardar cambios" at bounding box center [731, 75] width 115 height 22
click at [419, 274] on span "button" at bounding box center [423, 269] width 8 height 11
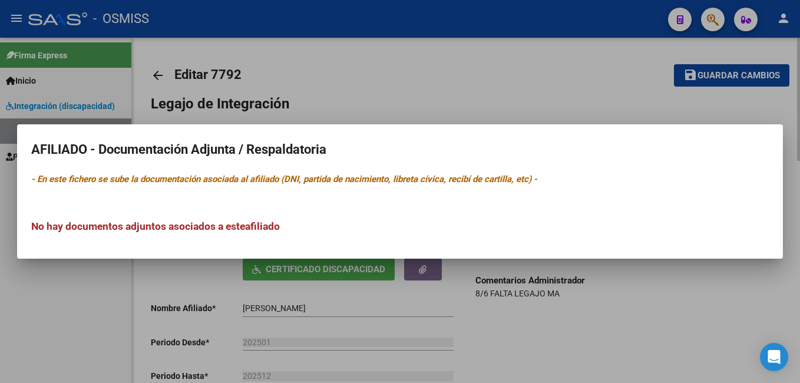
click at [418, 274] on div at bounding box center [400, 191] width 800 height 383
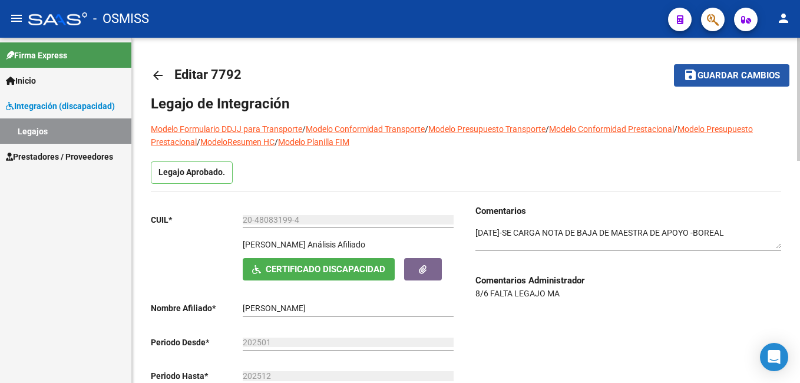
click at [753, 64] on button "save Guardar cambios" at bounding box center [731, 75] width 115 height 22
click at [699, 72] on span "Guardar cambios" at bounding box center [738, 76] width 82 height 11
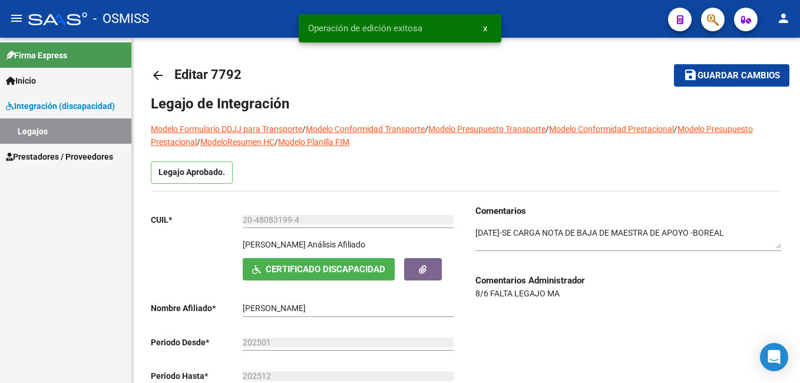
click at [51, 133] on link "Legajos" at bounding box center [65, 130] width 131 height 25
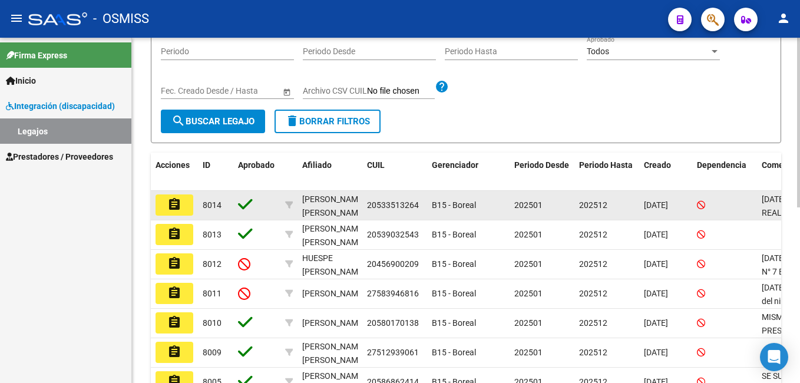
scroll to position [299, 0]
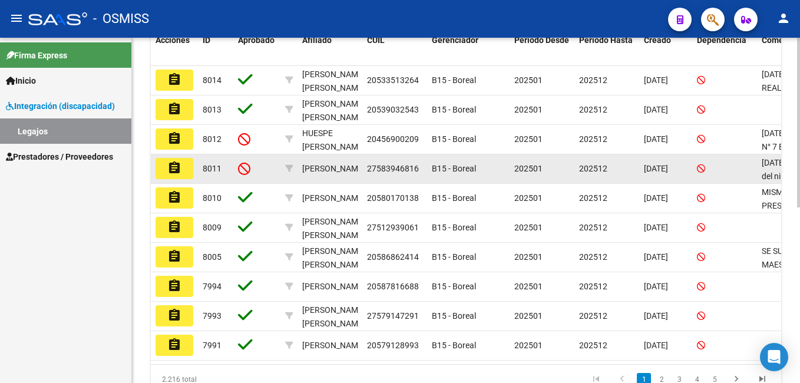
click at [183, 171] on button "assignment" at bounding box center [175, 168] width 38 height 21
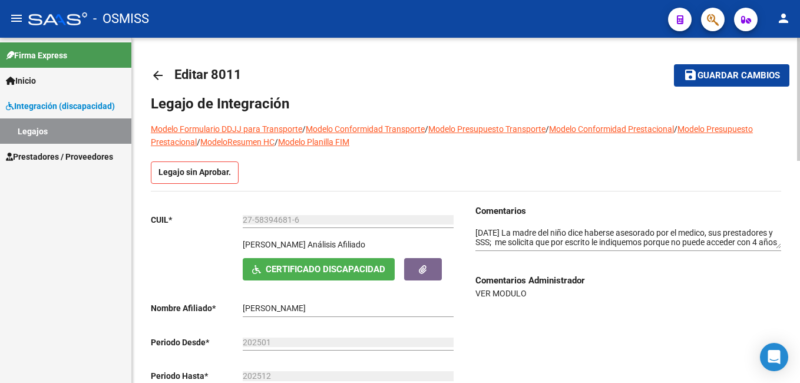
drag, startPoint x: 477, startPoint y: 293, endPoint x: 555, endPoint y: 293, distance: 78.3
click at [555, 293] on p "VER MODULO" at bounding box center [628, 293] width 306 height 13
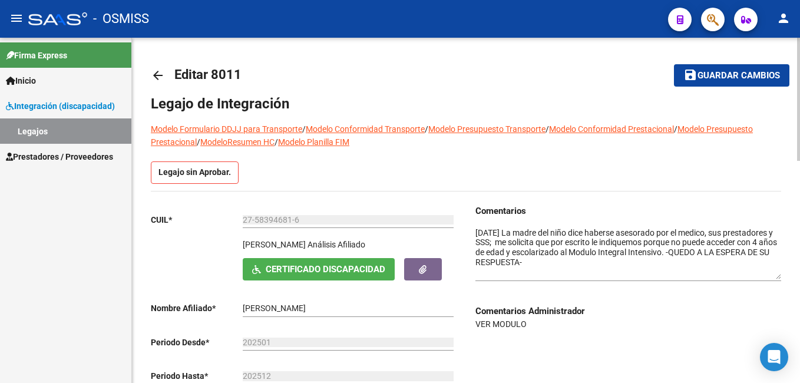
drag, startPoint x: 779, startPoint y: 244, endPoint x: 775, endPoint y: 274, distance: 30.4
click at [775, 274] on textarea at bounding box center [628, 253] width 306 height 52
click at [726, 70] on span "save Guardar cambios" at bounding box center [731, 75] width 97 height 11
